Goal: Information Seeking & Learning: Understand process/instructions

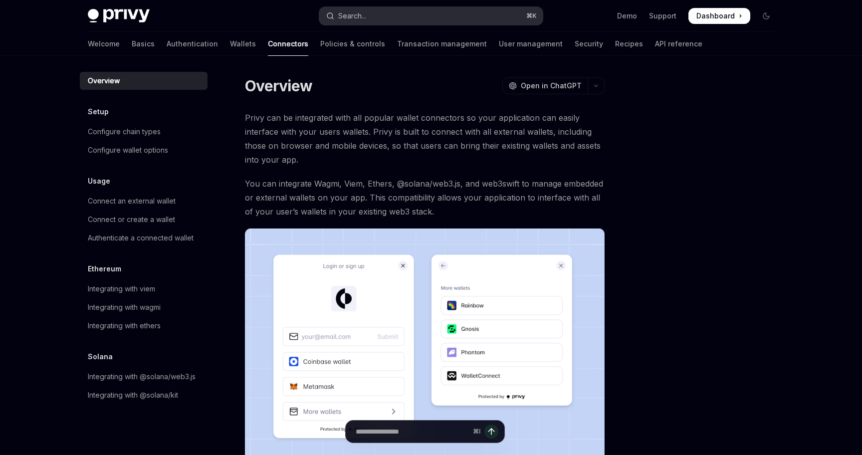
click at [362, 11] on div "Search..." at bounding box center [352, 16] width 28 height 12
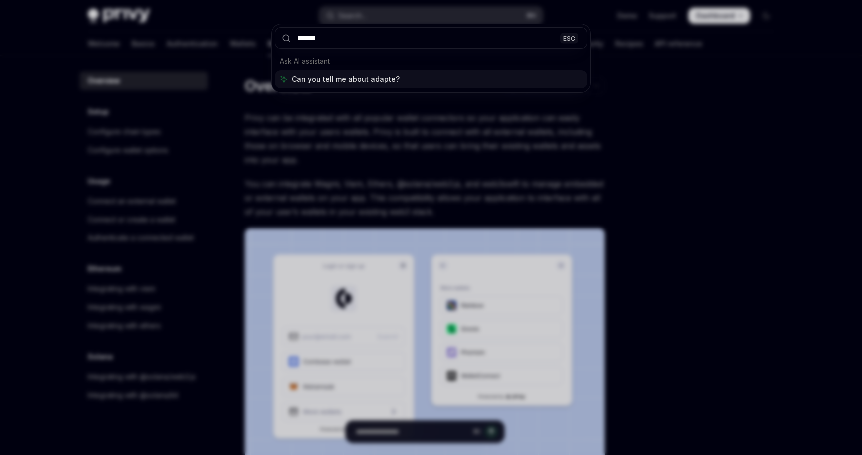
type input "*******"
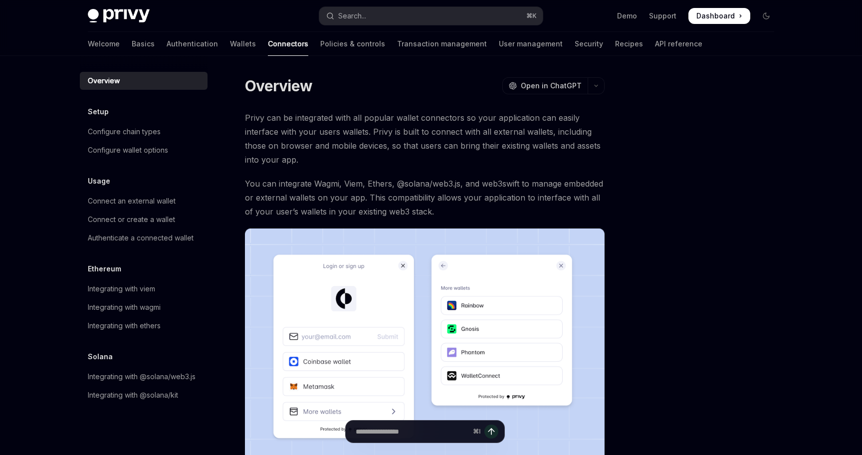
type textarea "*"
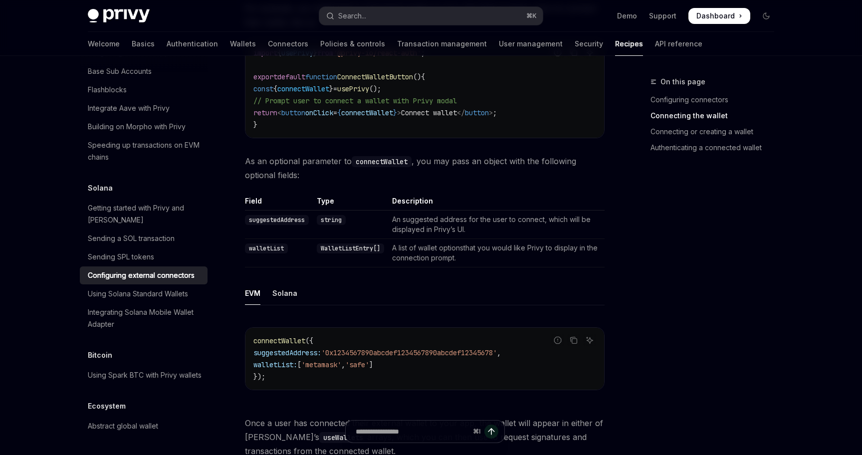
scroll to position [577, 0]
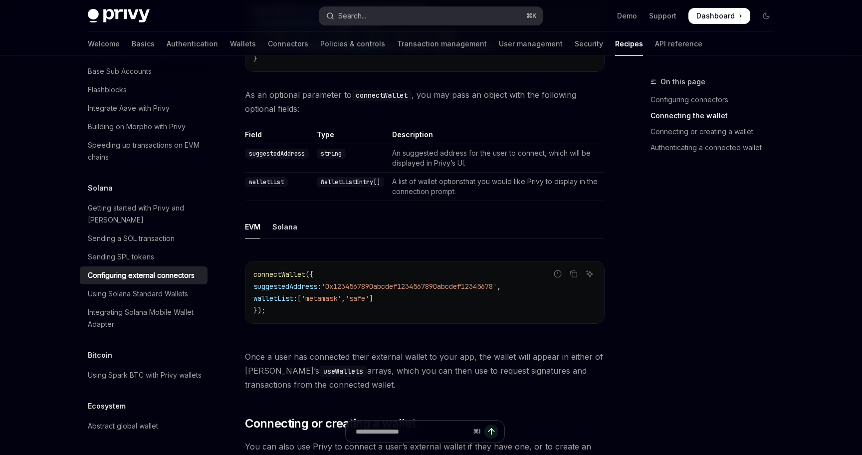
click at [390, 17] on button "Search... ⌘ K" at bounding box center [431, 16] width 224 height 18
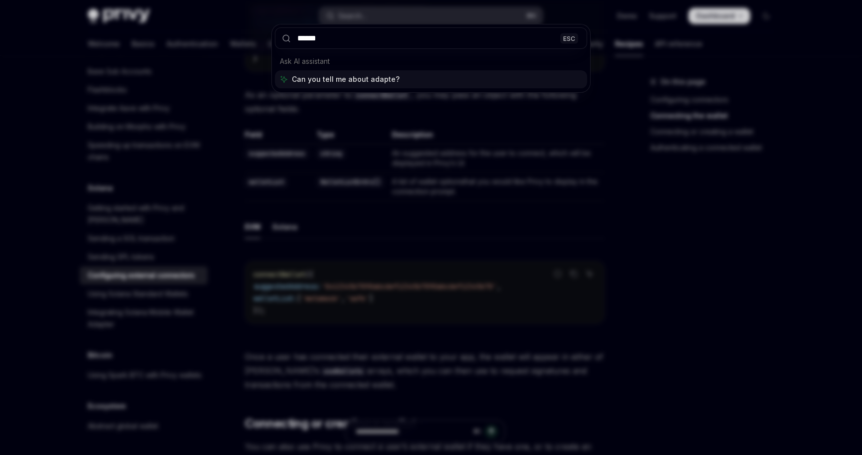
type input "*******"
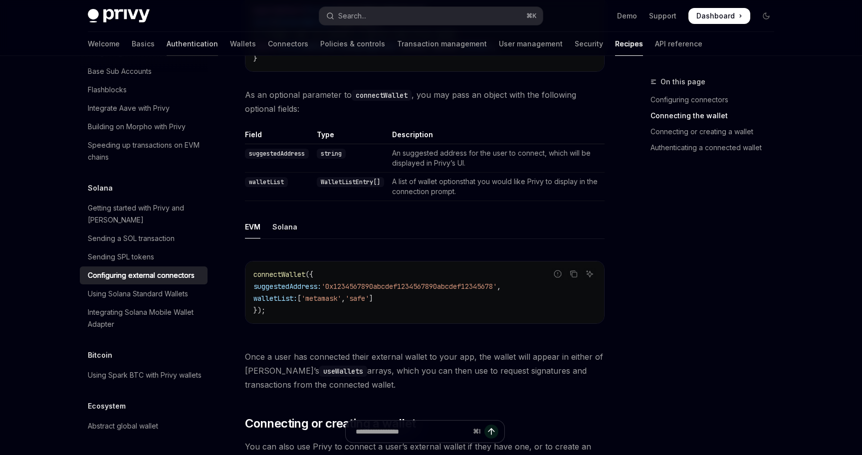
click at [167, 35] on link "Authentication" at bounding box center [192, 44] width 51 height 24
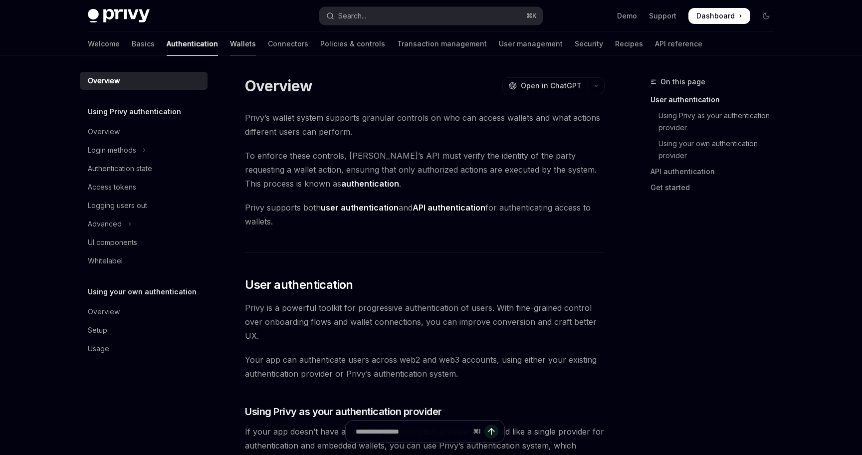
click at [230, 39] on link "Wallets" at bounding box center [243, 44] width 26 height 24
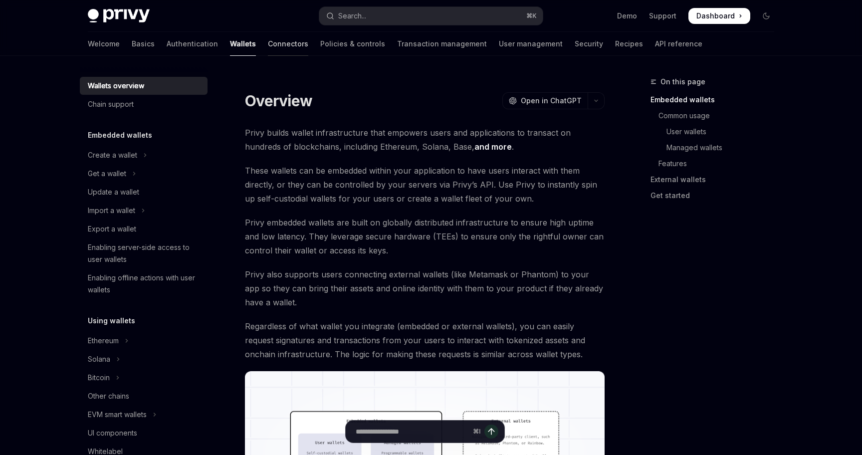
click at [268, 46] on link "Connectors" at bounding box center [288, 44] width 40 height 24
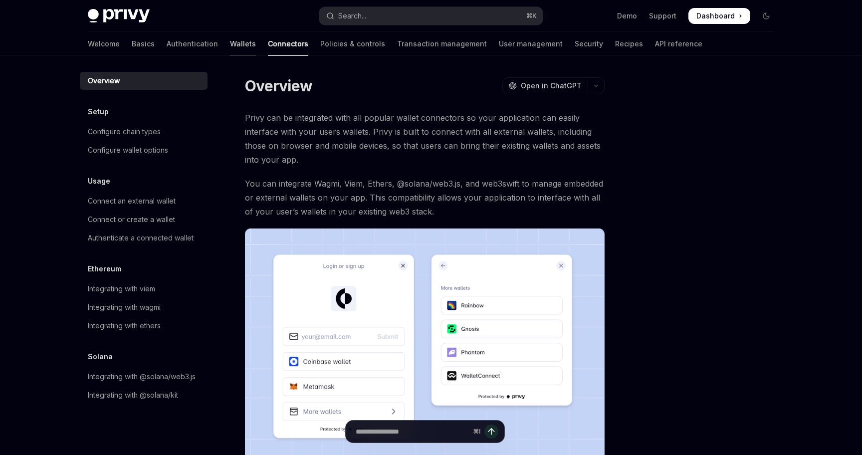
click at [230, 42] on link "Wallets" at bounding box center [243, 44] width 26 height 24
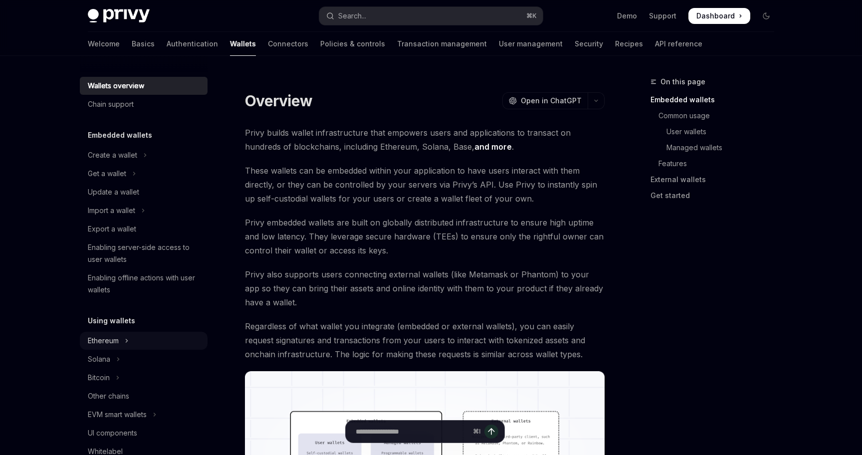
click at [152, 343] on button "Ethereum" at bounding box center [144, 341] width 128 height 18
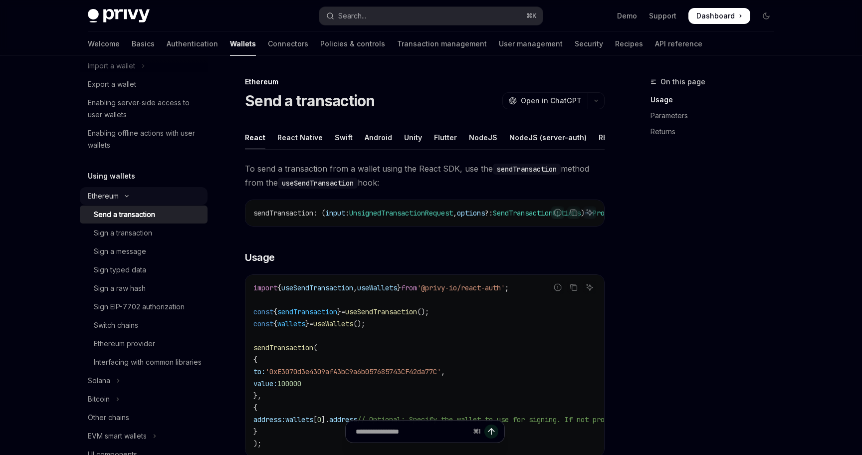
scroll to position [168, 0]
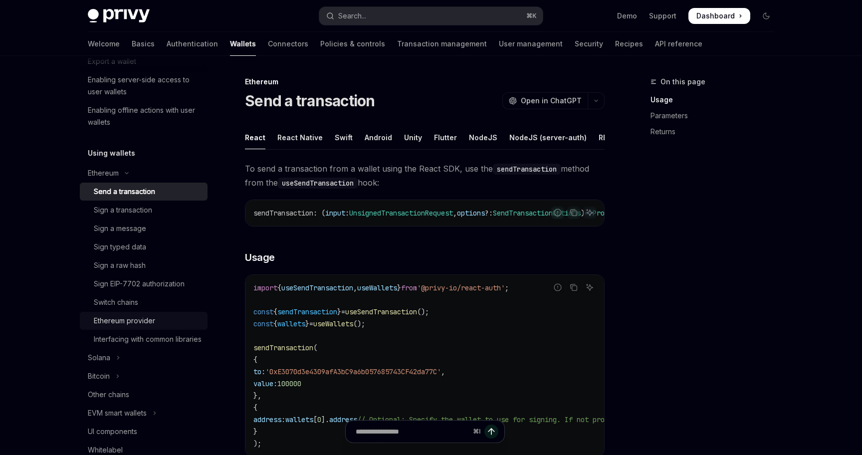
click at [169, 324] on div "Ethereum provider" at bounding box center [148, 321] width 108 height 12
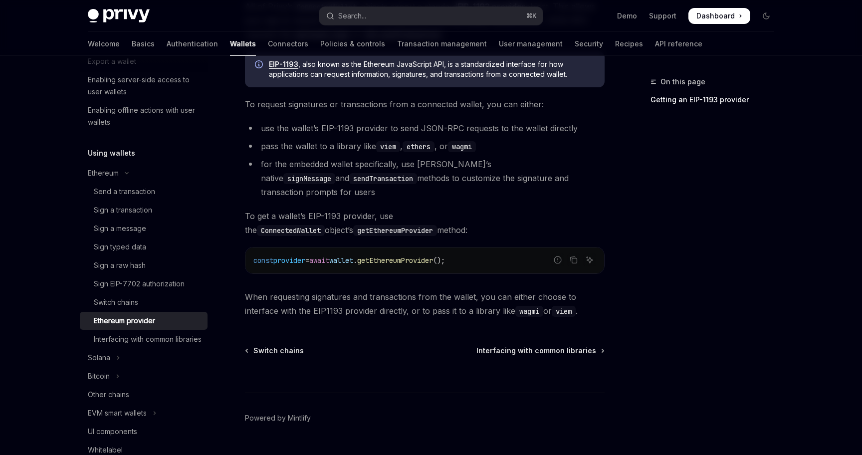
scroll to position [152, 0]
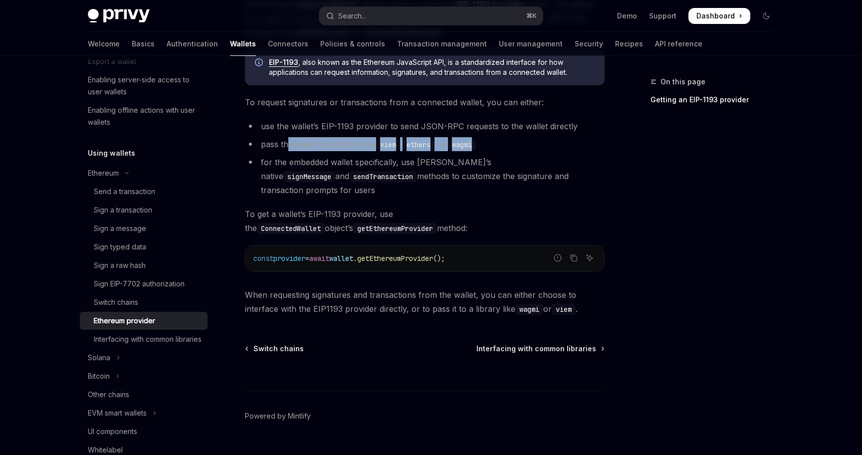
drag, startPoint x: 286, startPoint y: 142, endPoint x: 516, endPoint y: 142, distance: 230.0
click at [516, 142] on li "pass the wallet to a library like viem , ethers , or wagmi" at bounding box center [425, 144] width 360 height 14
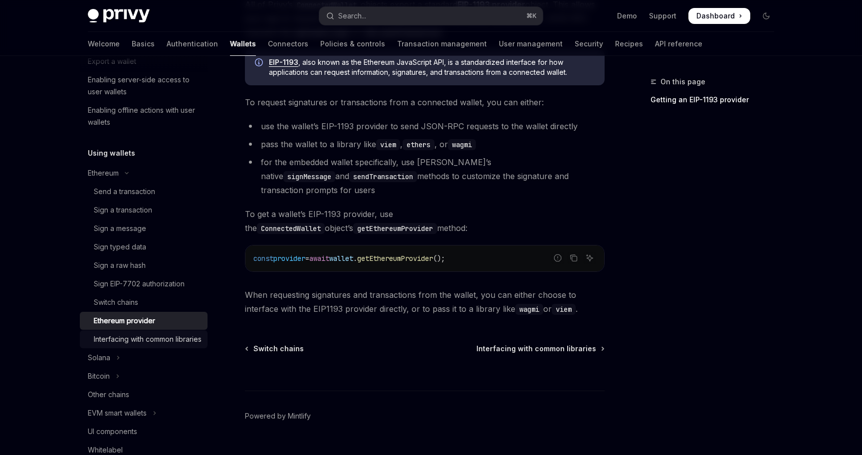
click at [198, 335] on div "Interfacing with common libraries" at bounding box center [148, 339] width 108 height 12
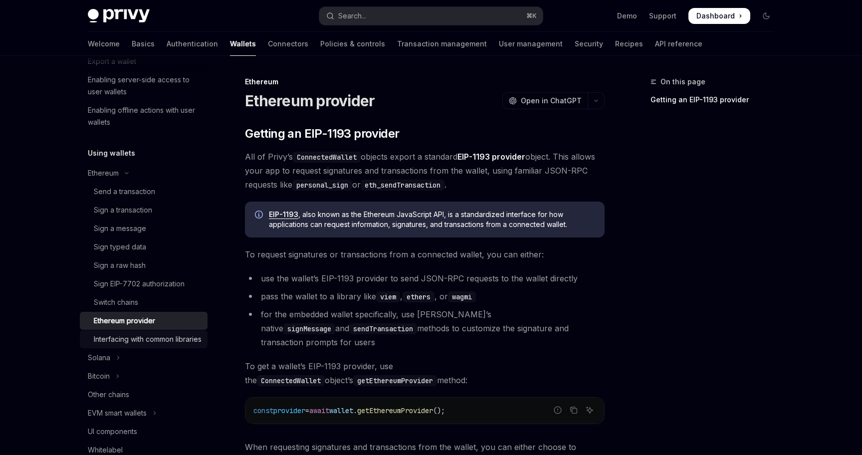
type textarea "*"
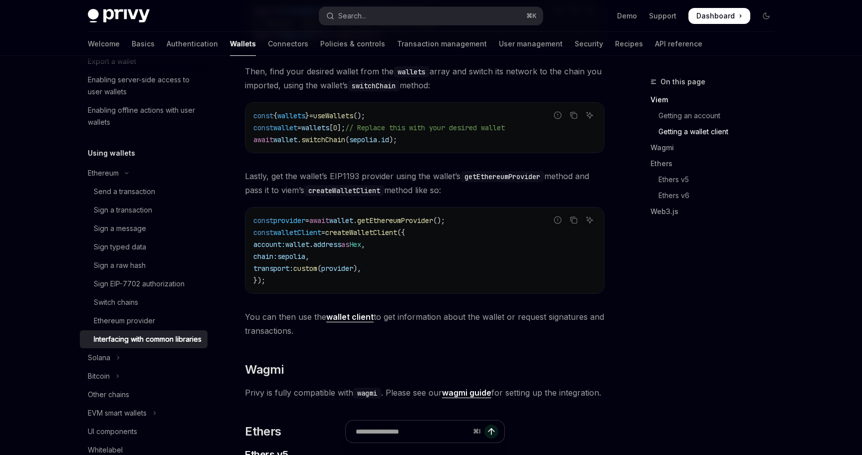
scroll to position [666, 0]
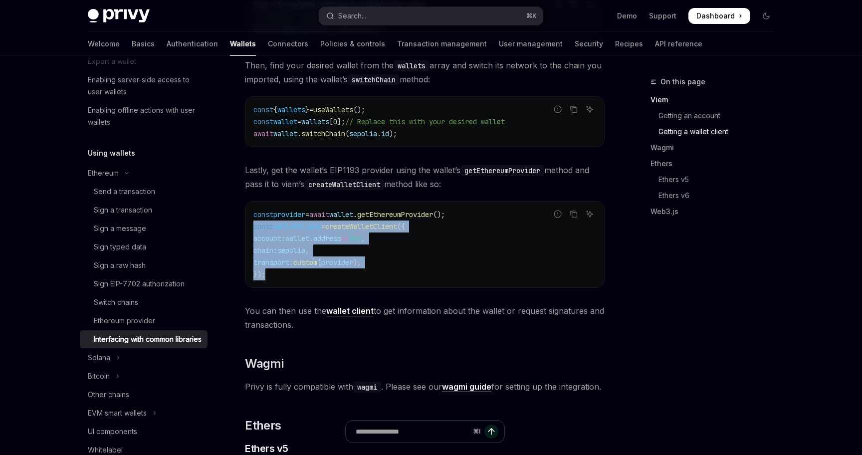
drag, startPoint x: 300, startPoint y: 288, endPoint x: 238, endPoint y: 231, distance: 84.4
click at [238, 231] on div "Ethereum Interfacing with common libraries OpenAI Open in ChatGPT OpenAI Open i…" at bounding box center [331, 249] width 551 height 1679
copy code "const walletClient = createWalletClient ({ account: wallet . address as Hex , c…"
